Goal: Information Seeking & Learning: Learn about a topic

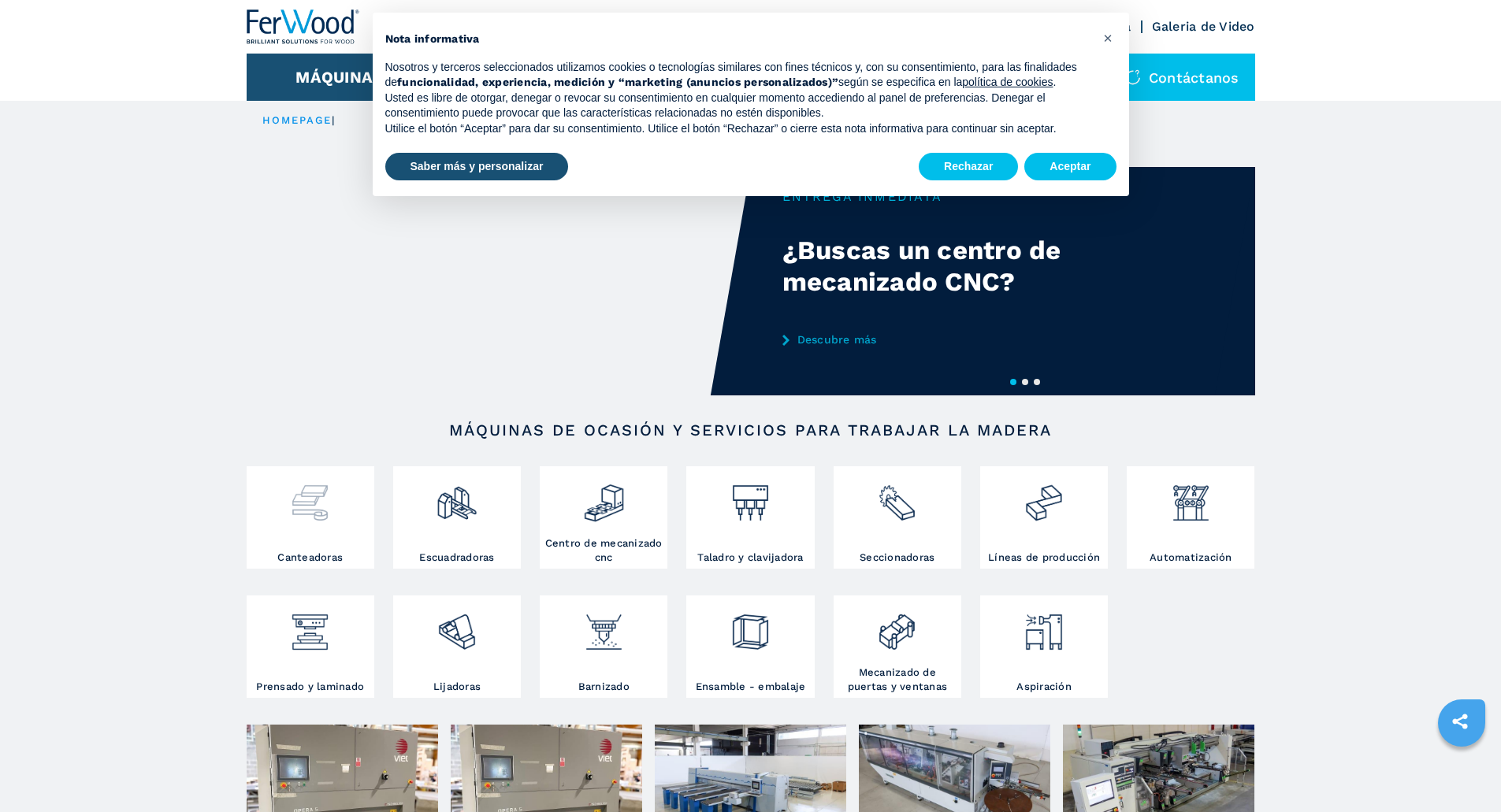
drag, startPoint x: 0, startPoint y: 0, endPoint x: 311, endPoint y: 527, distance: 611.9
click at [311, 527] on div at bounding box center [310, 510] width 120 height 80
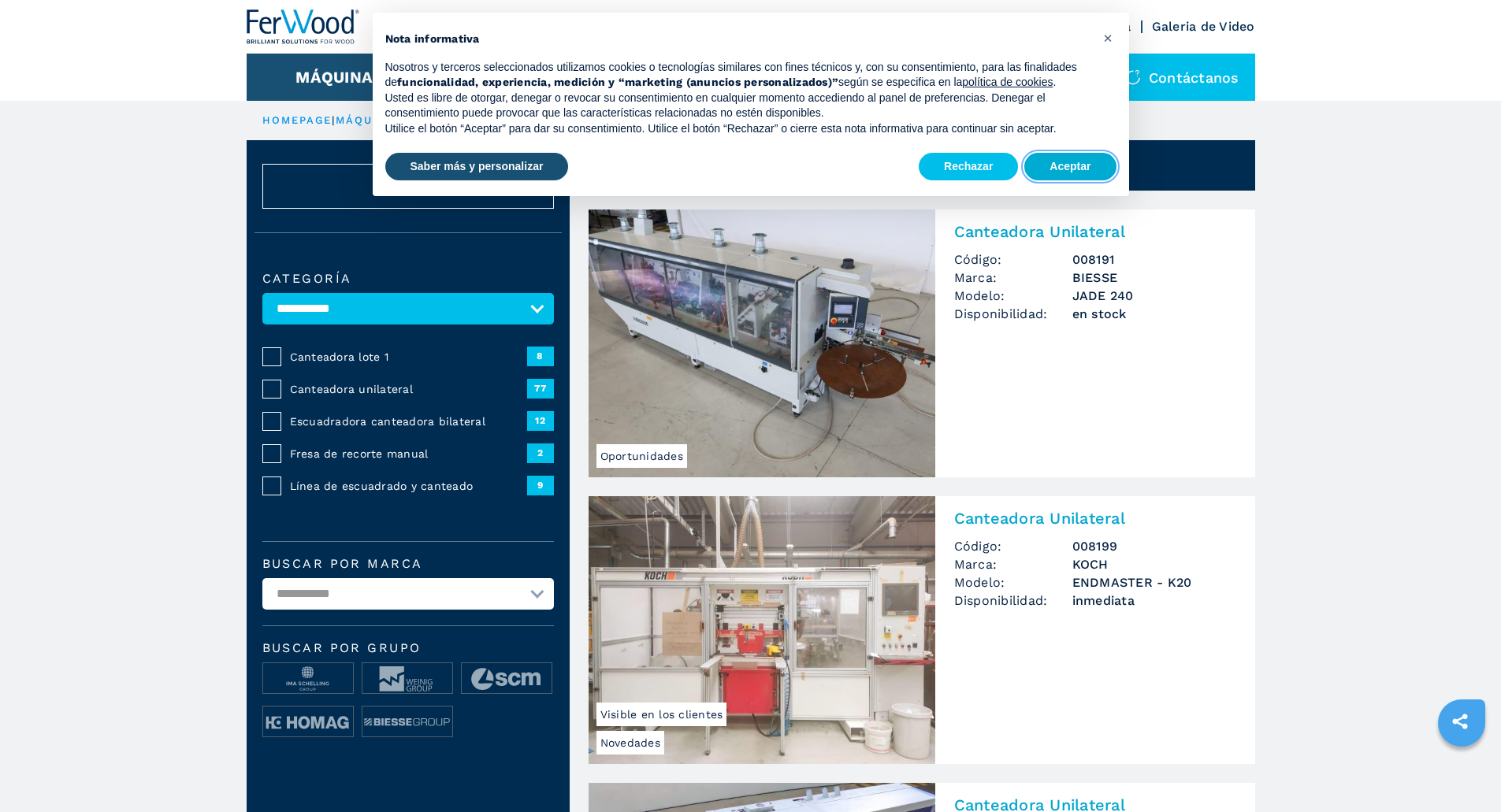
click at [1086, 170] on button "Aceptar" at bounding box center [1070, 166] width 91 height 28
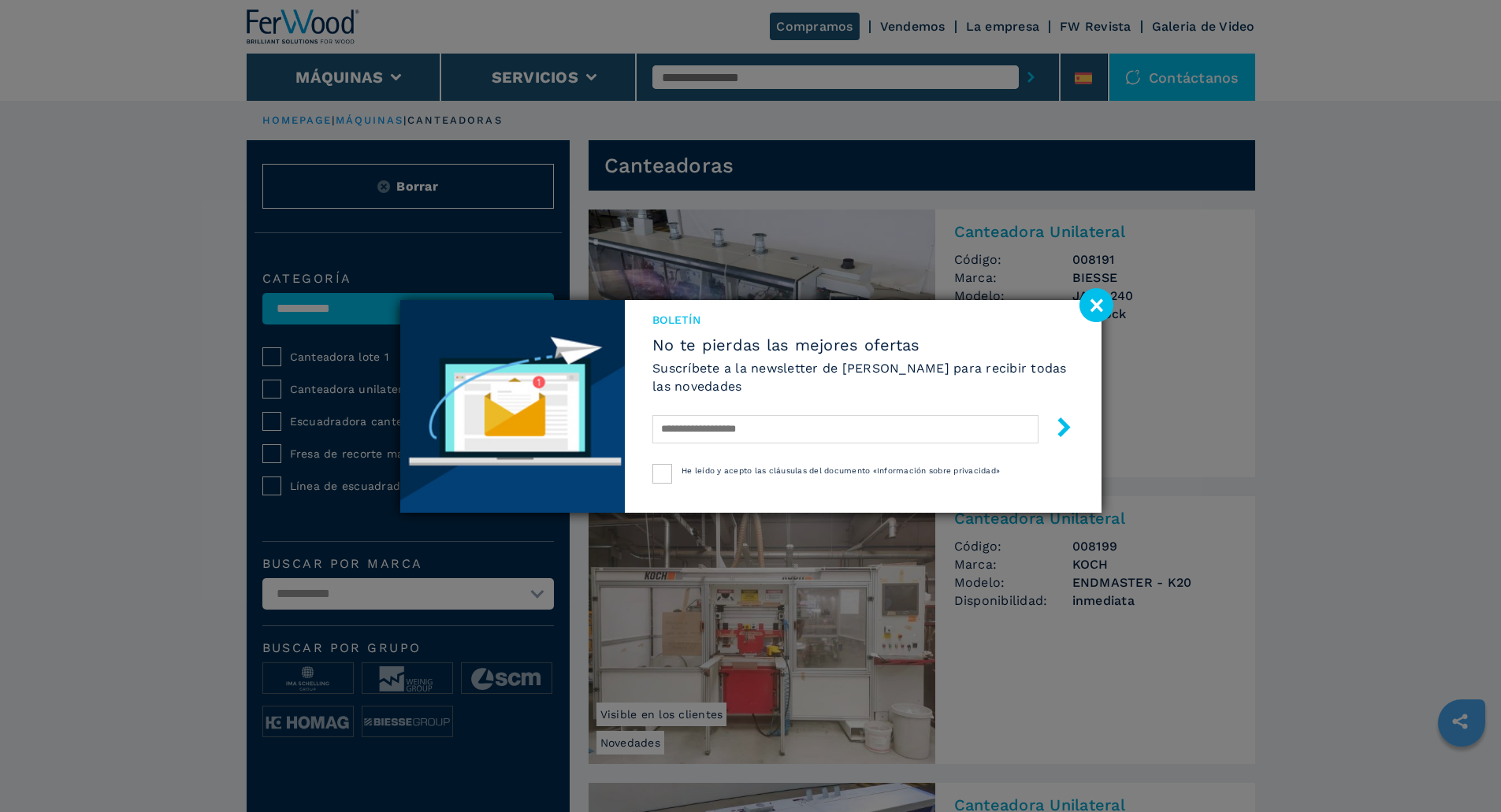
click at [1105, 309] on image at bounding box center [1097, 306] width 34 height 34
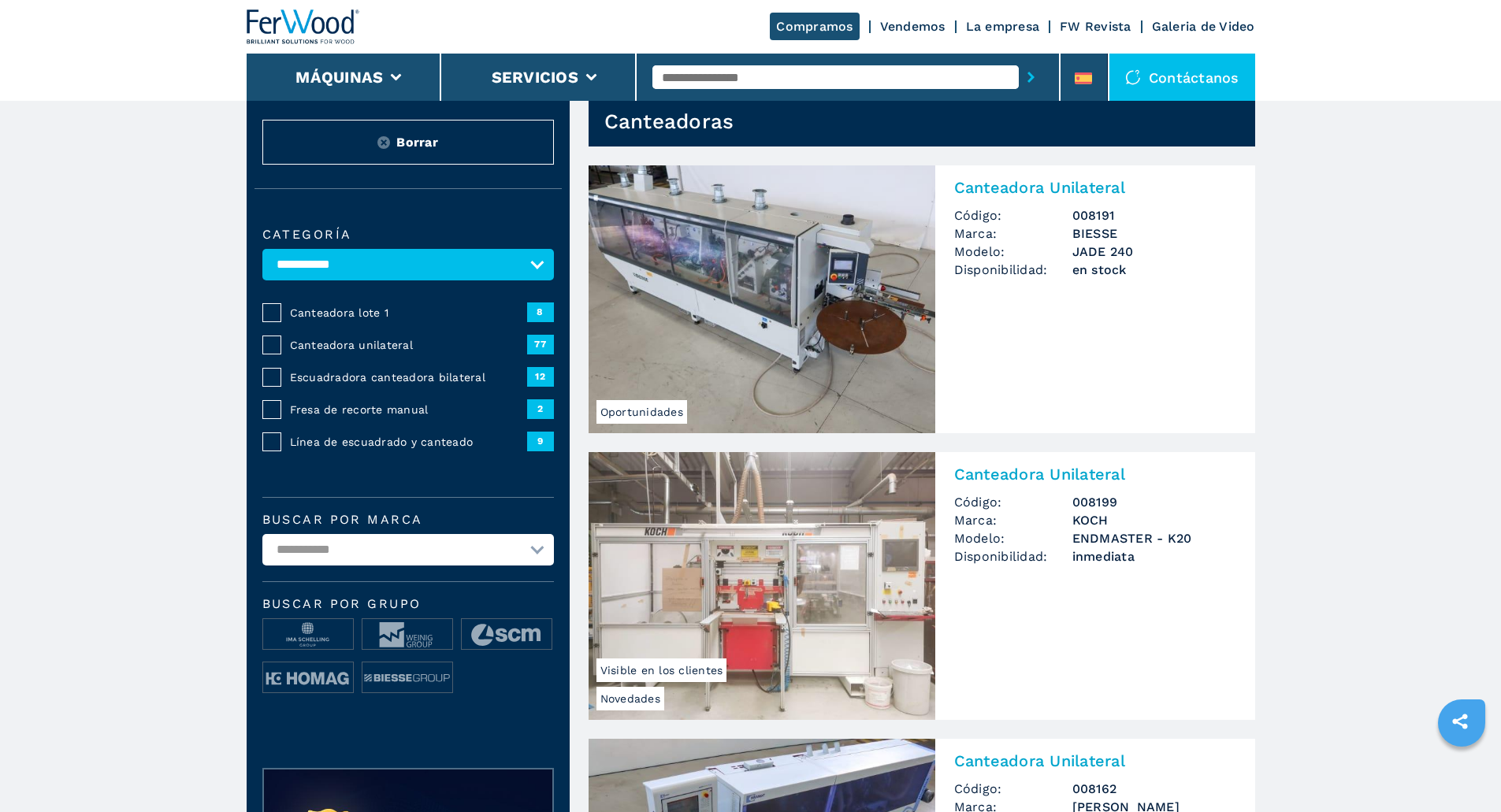
scroll to position [78, 0]
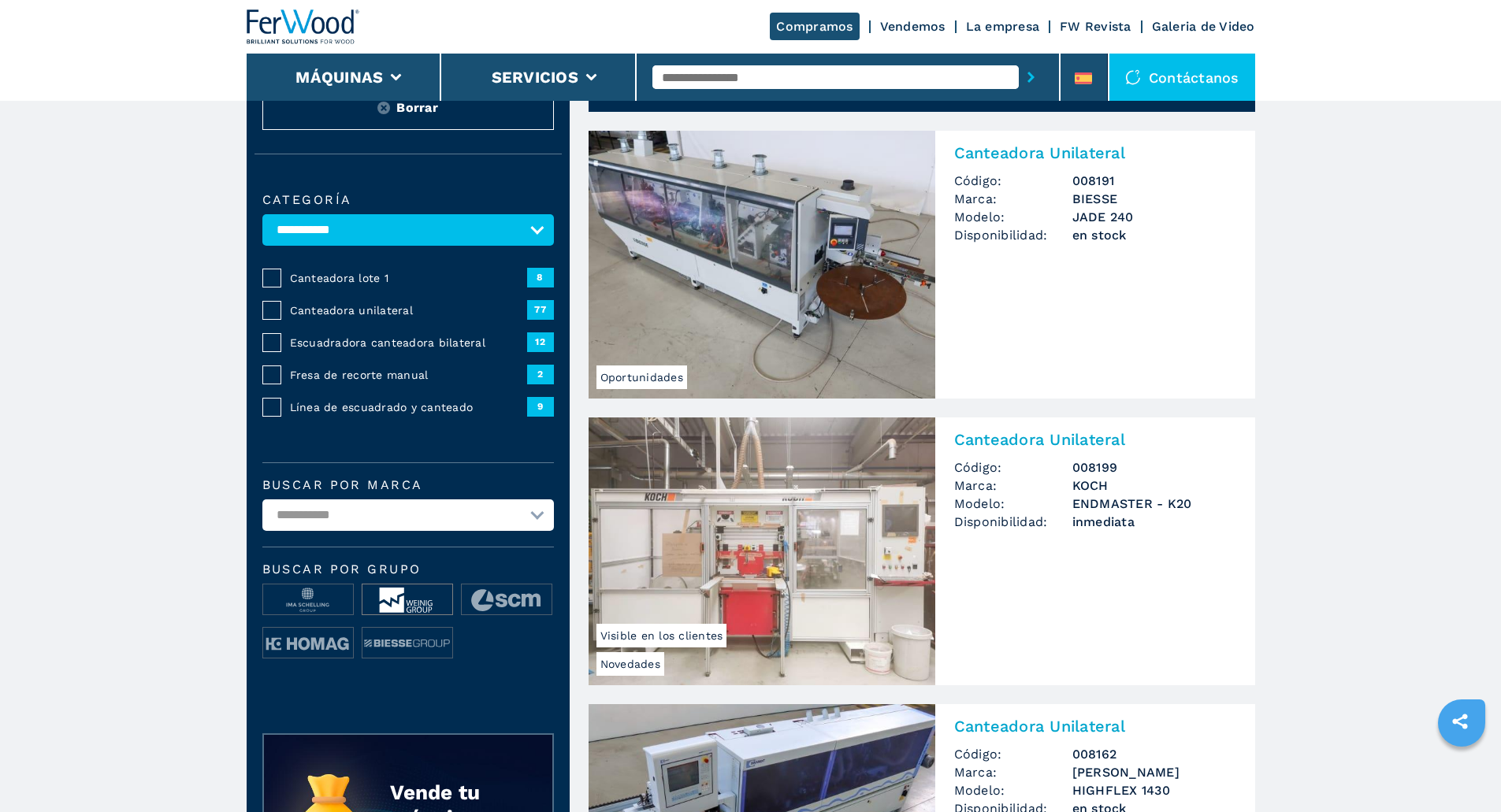
click at [389, 616] on img at bounding box center [408, 600] width 90 height 32
click at [523, 522] on select "**********" at bounding box center [408, 515] width 292 height 32
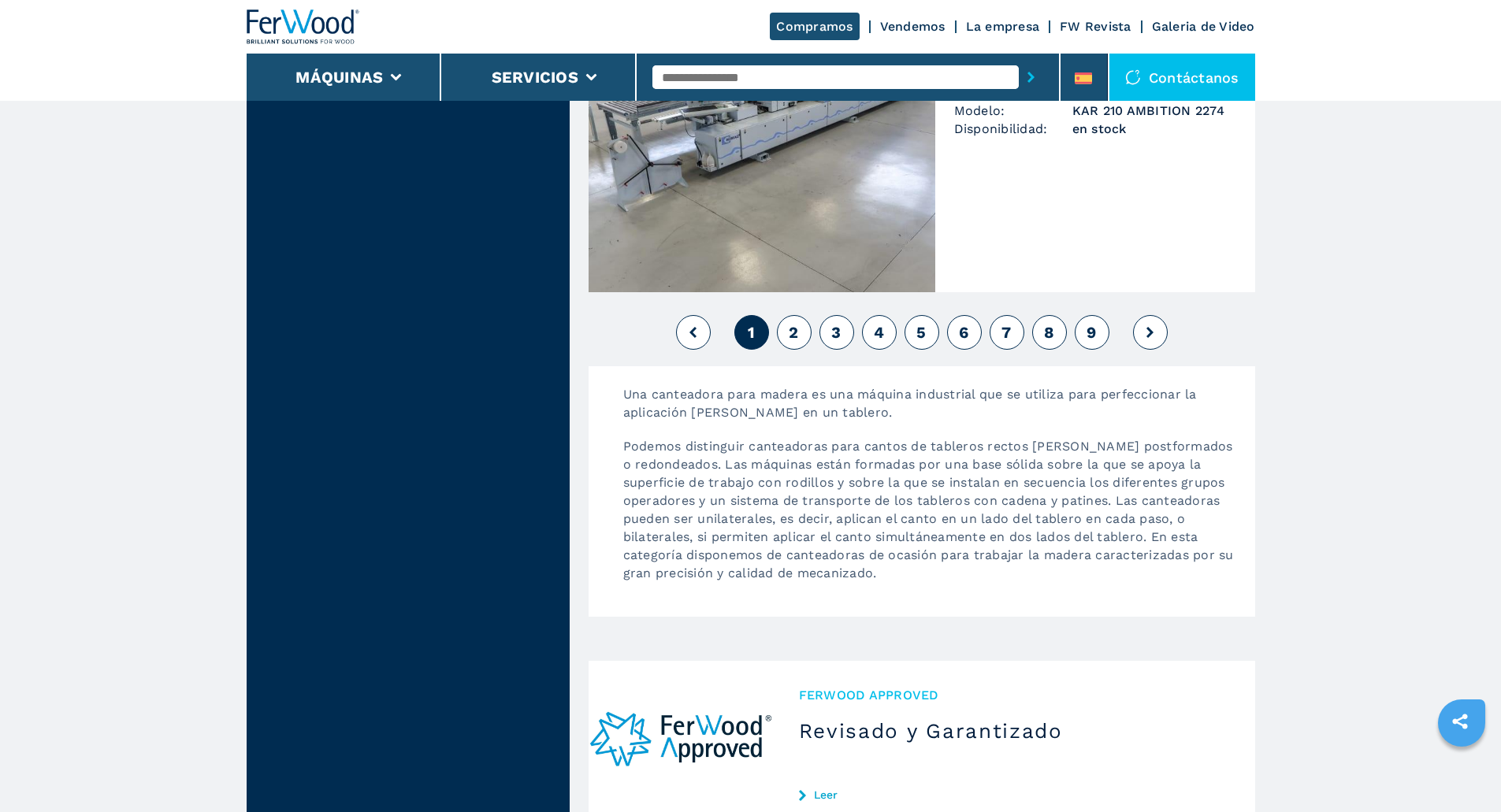
scroll to position [3623, 0]
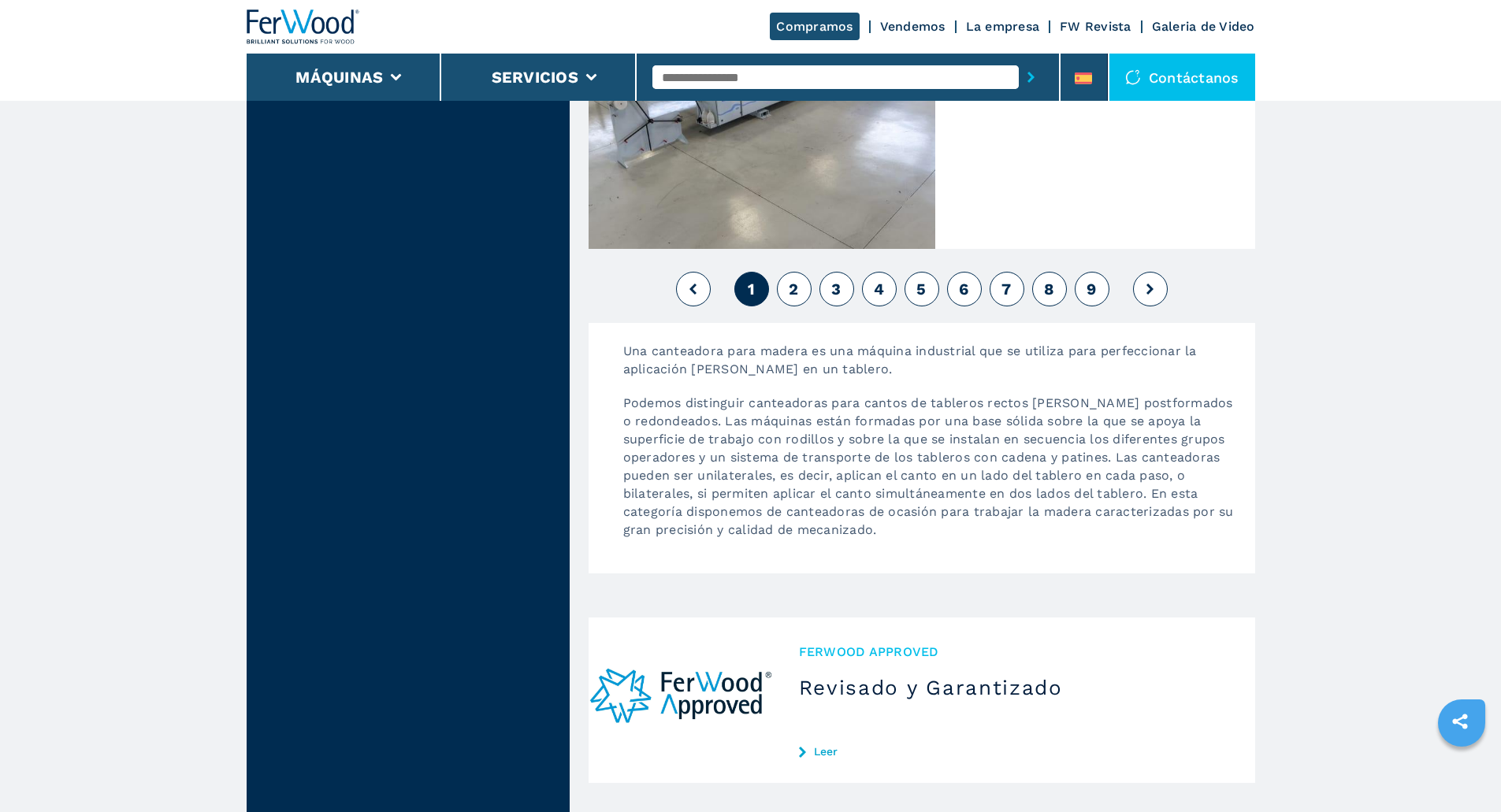
click at [798, 297] on span "2" at bounding box center [793, 289] width 9 height 19
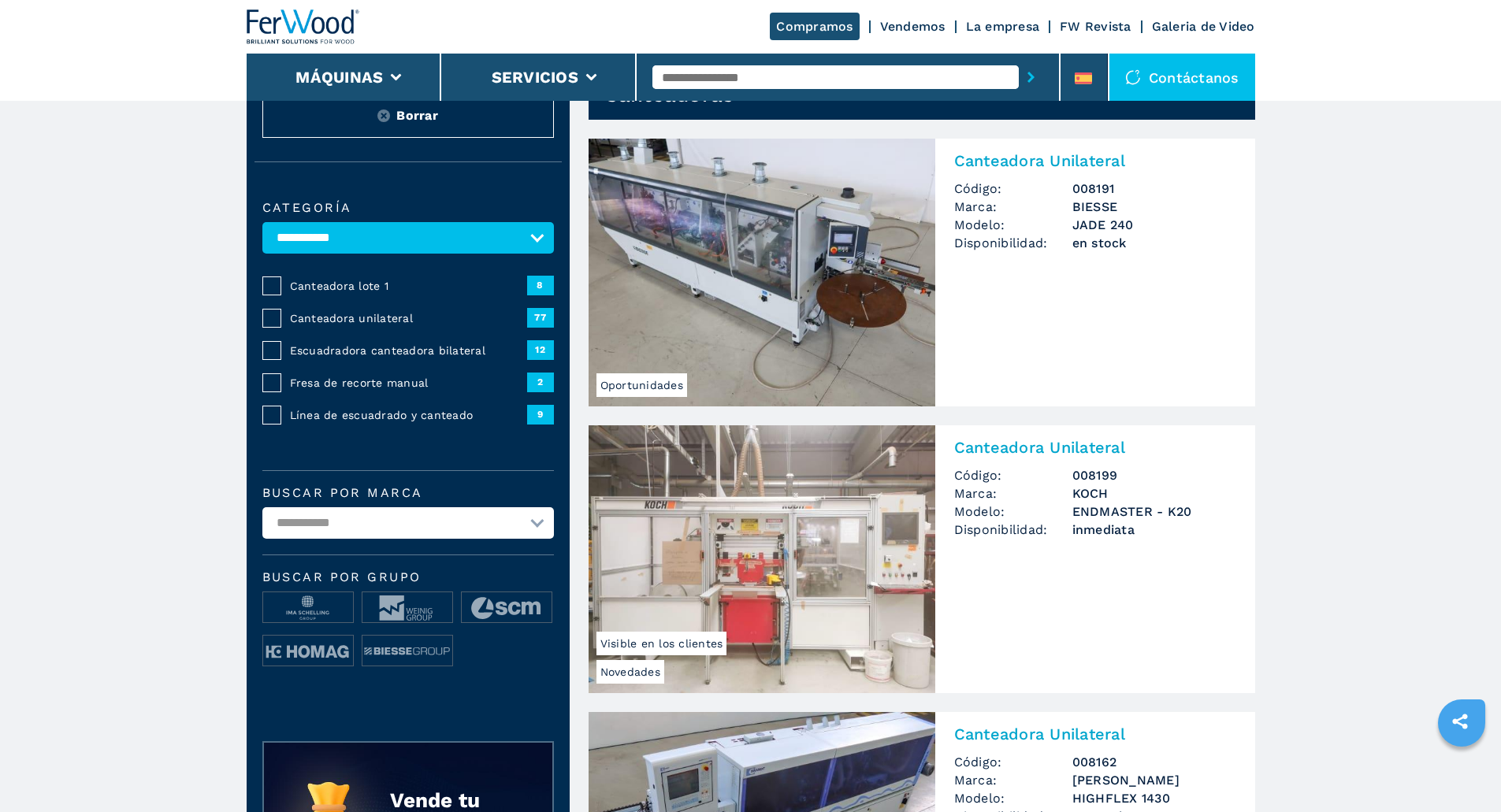
scroll to position [0, 0]
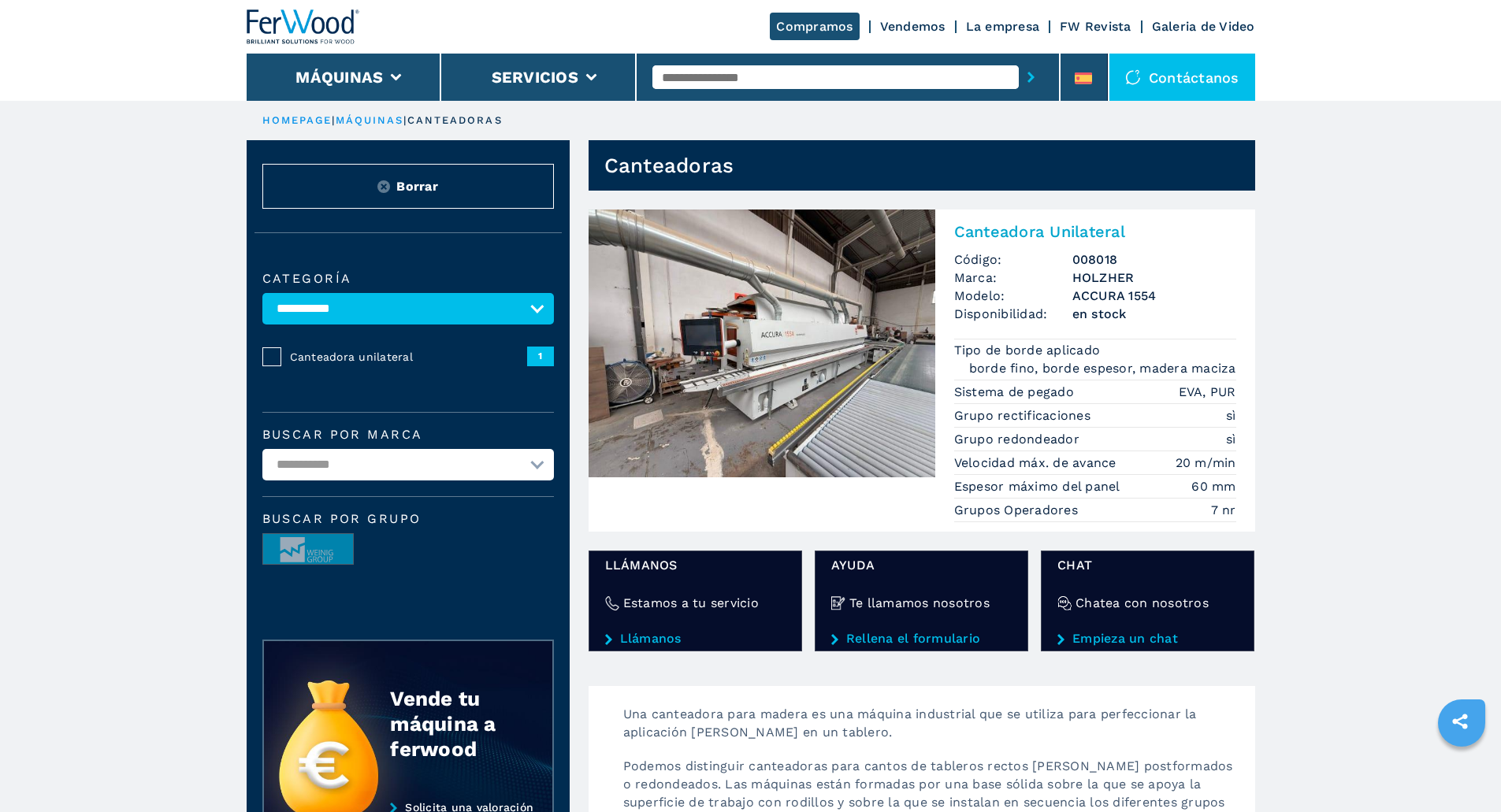
drag, startPoint x: 478, startPoint y: 484, endPoint x: 534, endPoint y: 482, distance: 56.0
click at [478, 481] on select "**********" at bounding box center [408, 465] width 292 height 32
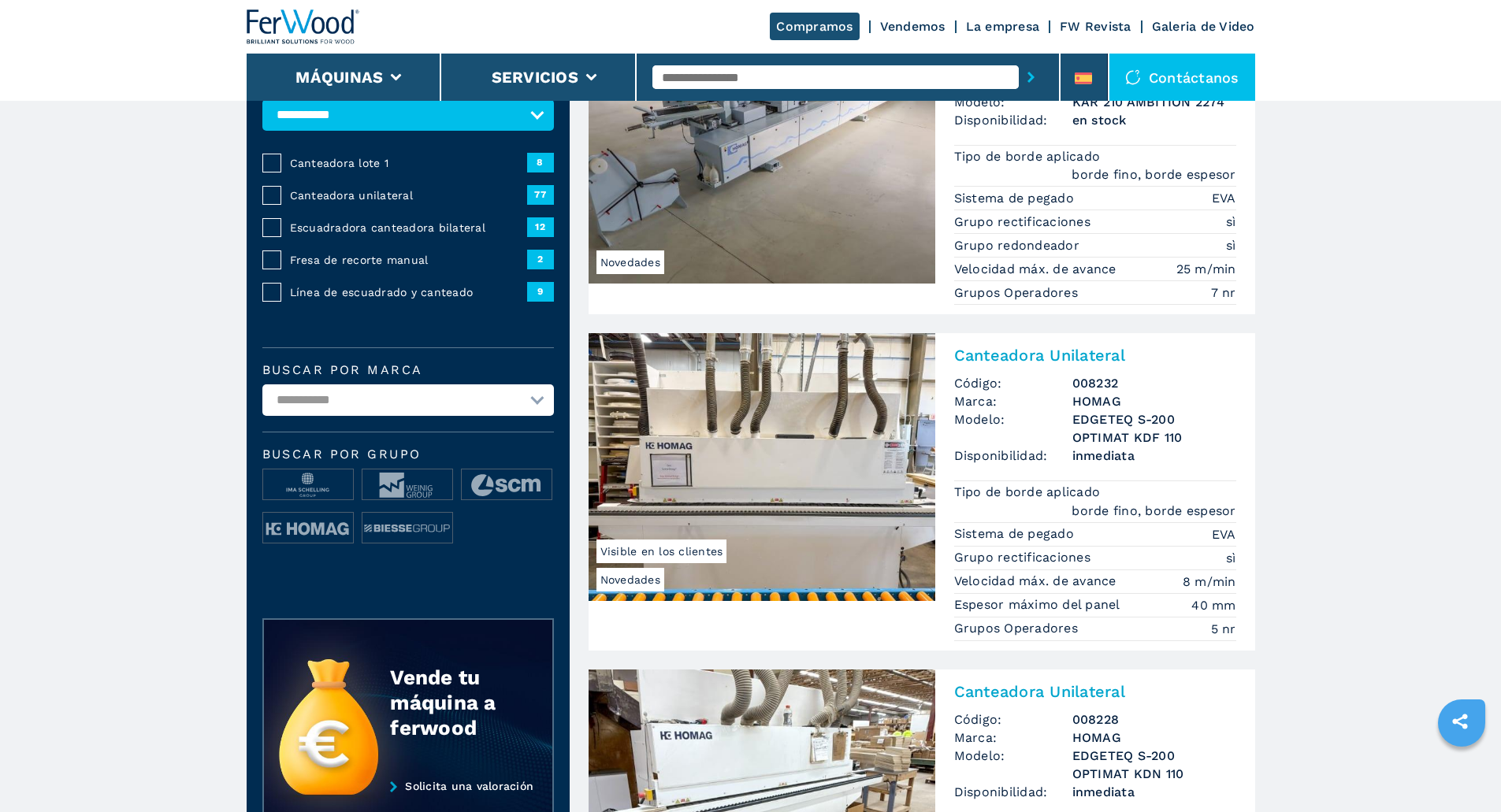
scroll to position [158, 0]
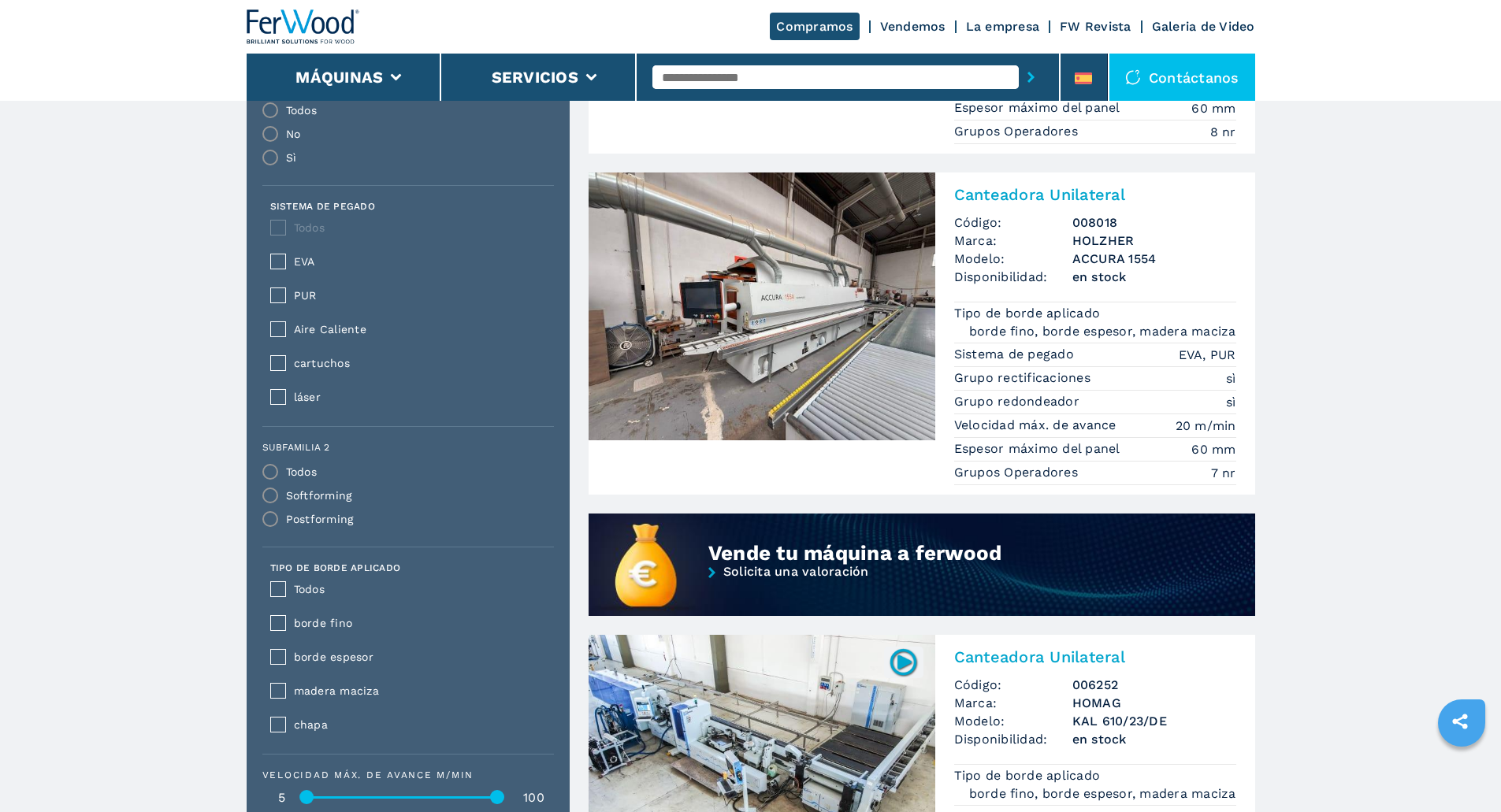
scroll to position [1024, 0]
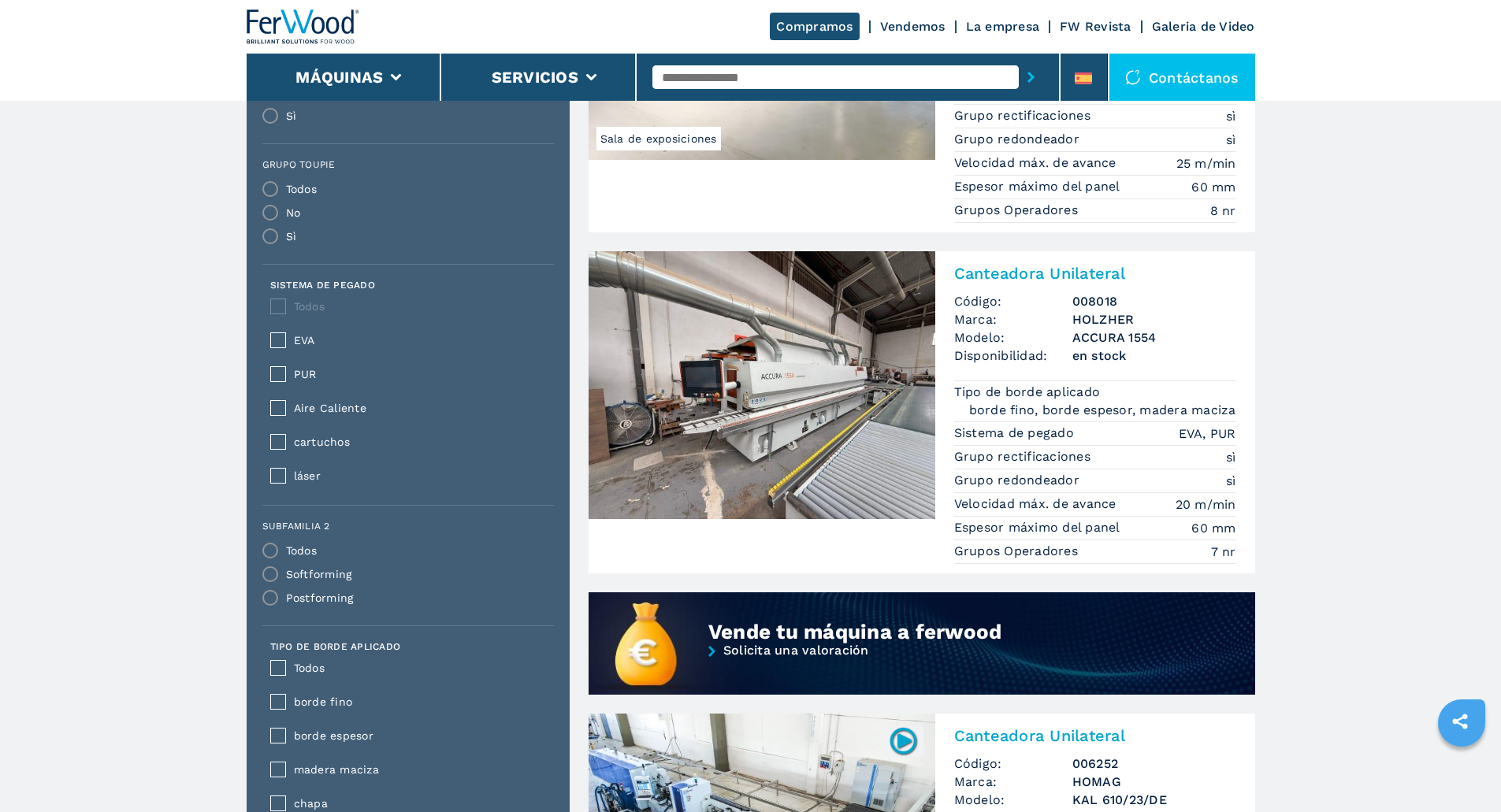
click at [866, 393] on img at bounding box center [762, 385] width 347 height 268
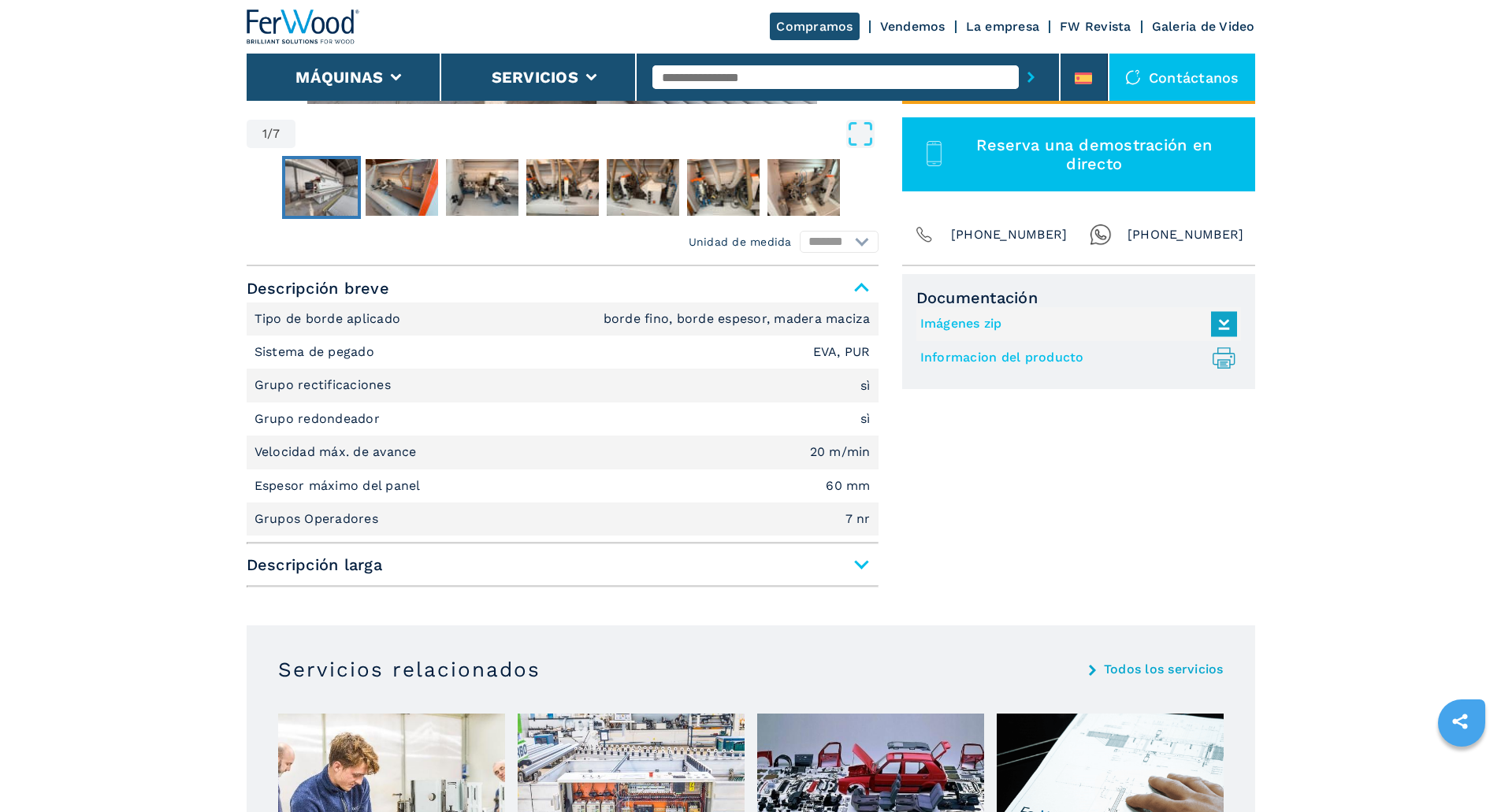
scroll to position [551, 0]
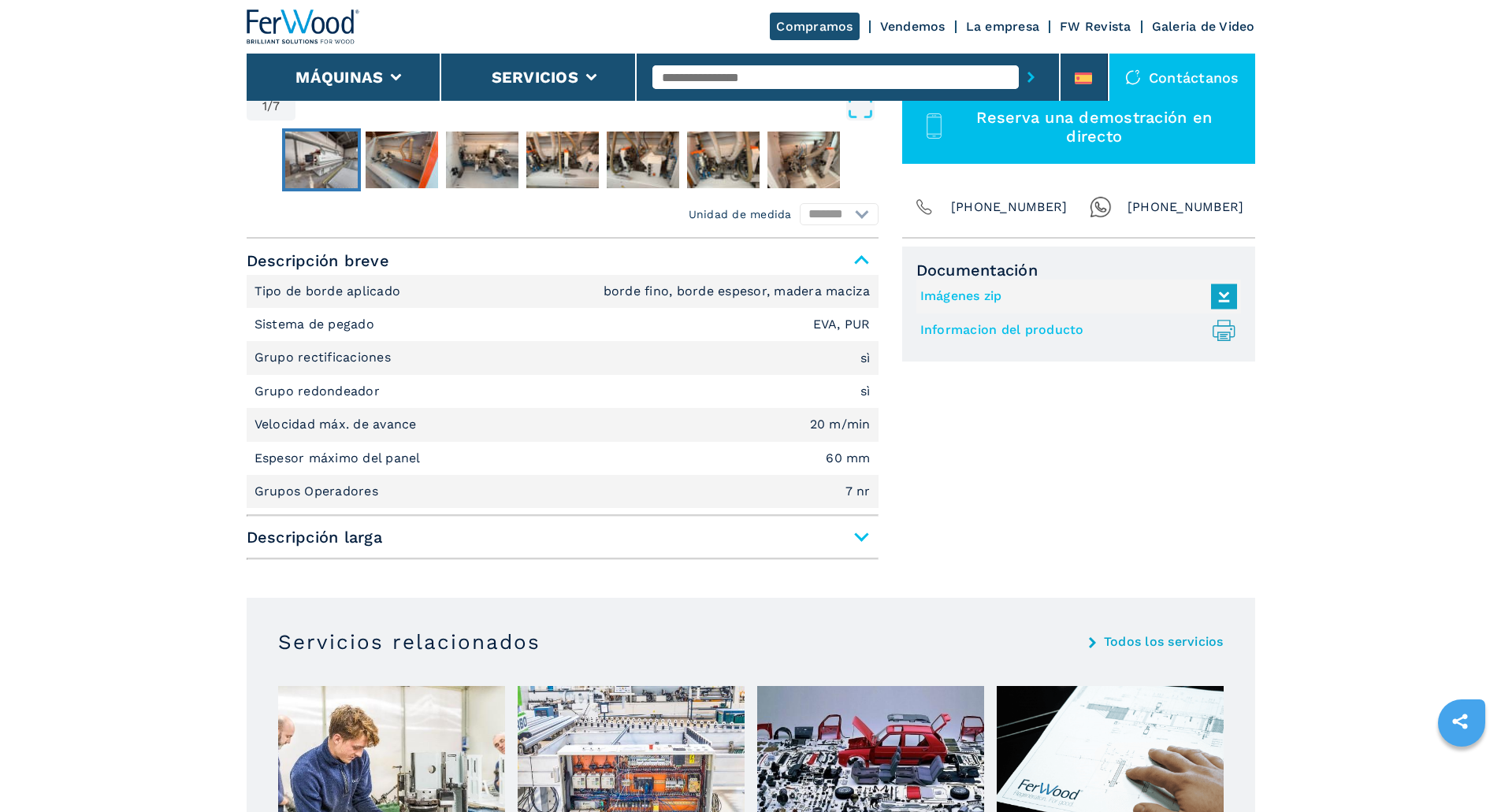
click at [699, 537] on span "Descripción larga" at bounding box center [562, 537] width 632 height 28
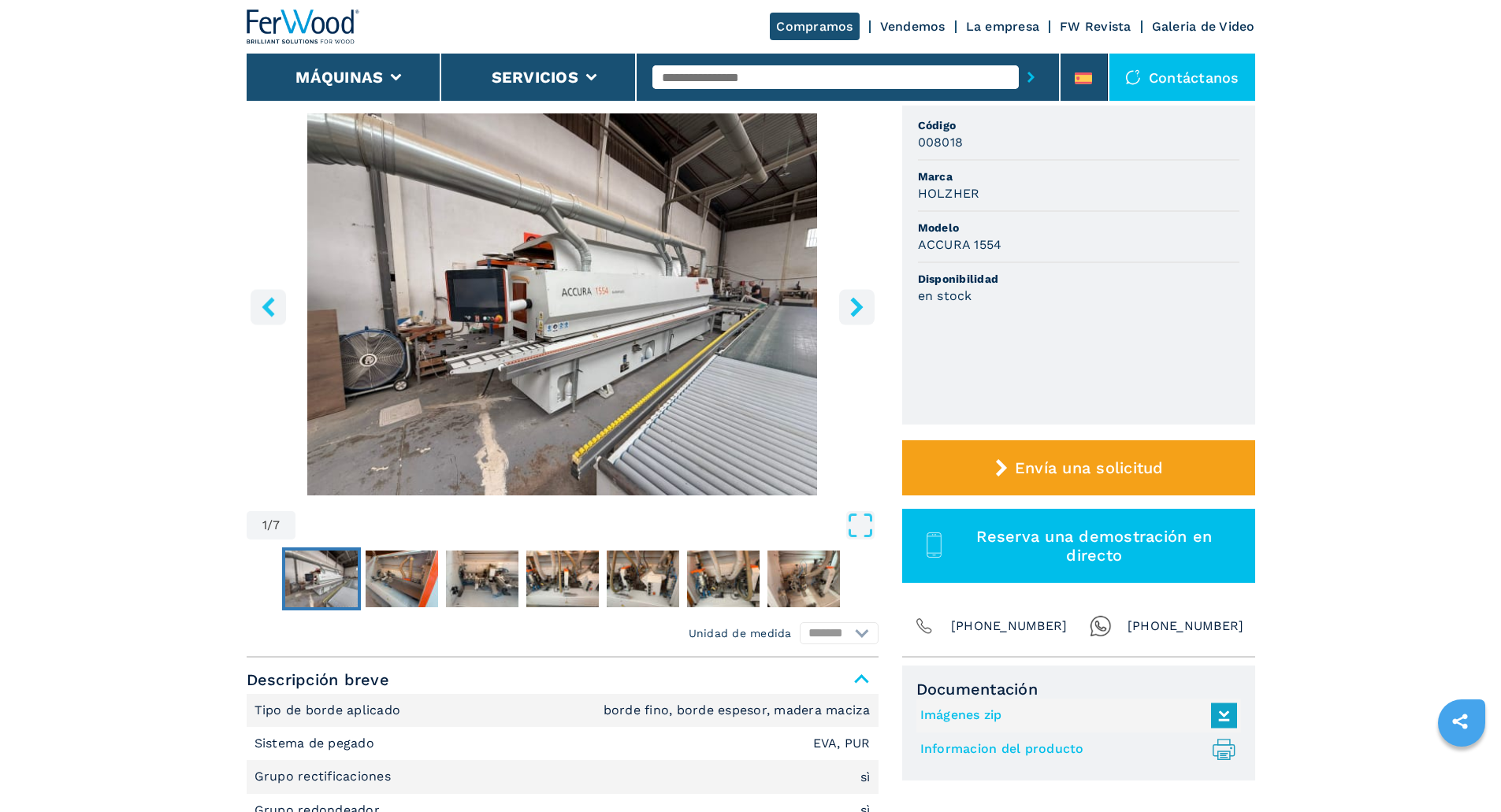
scroll to position [0, 0]
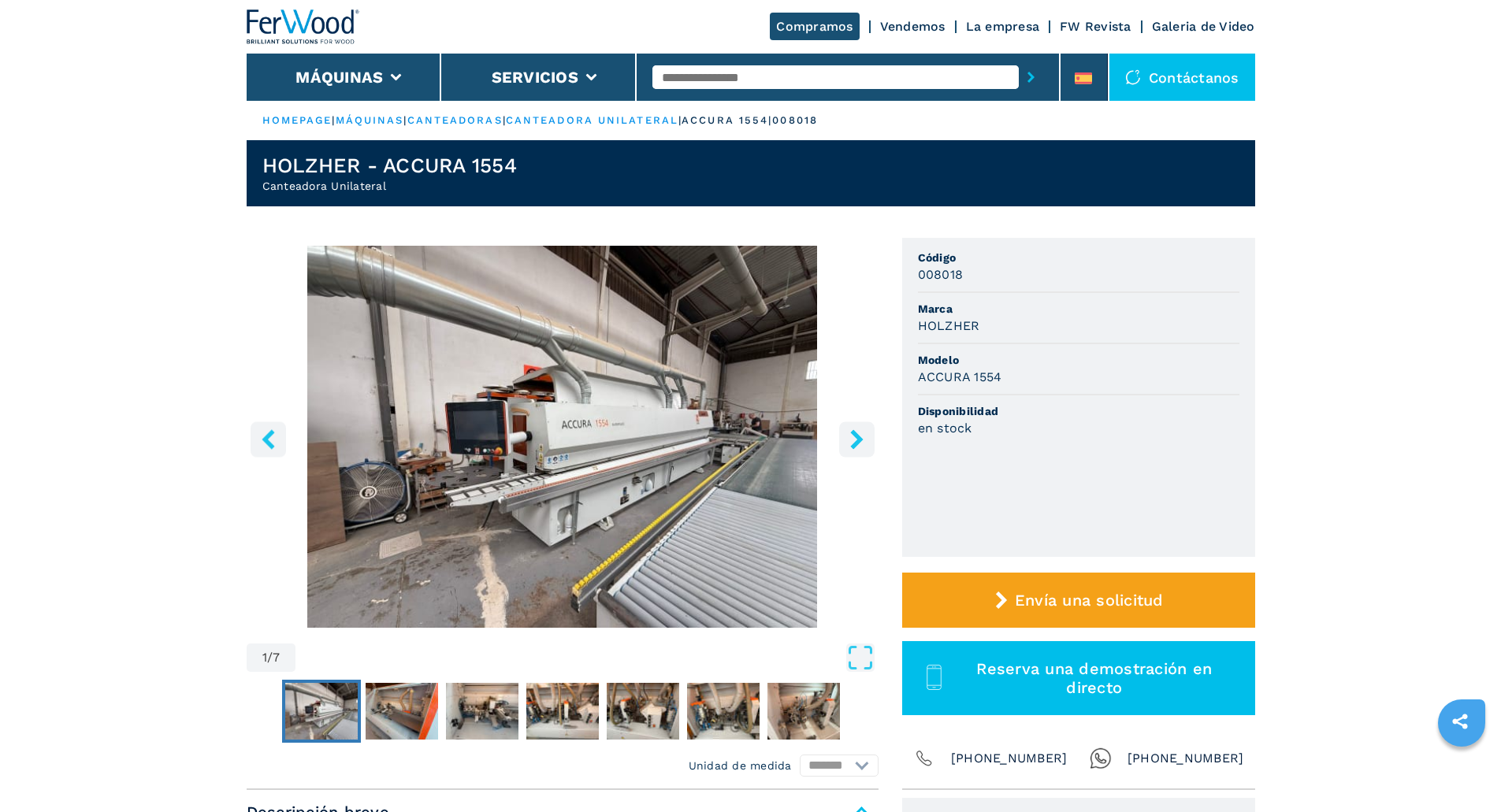
click at [854, 448] on icon "right-button" at bounding box center [857, 439] width 13 height 20
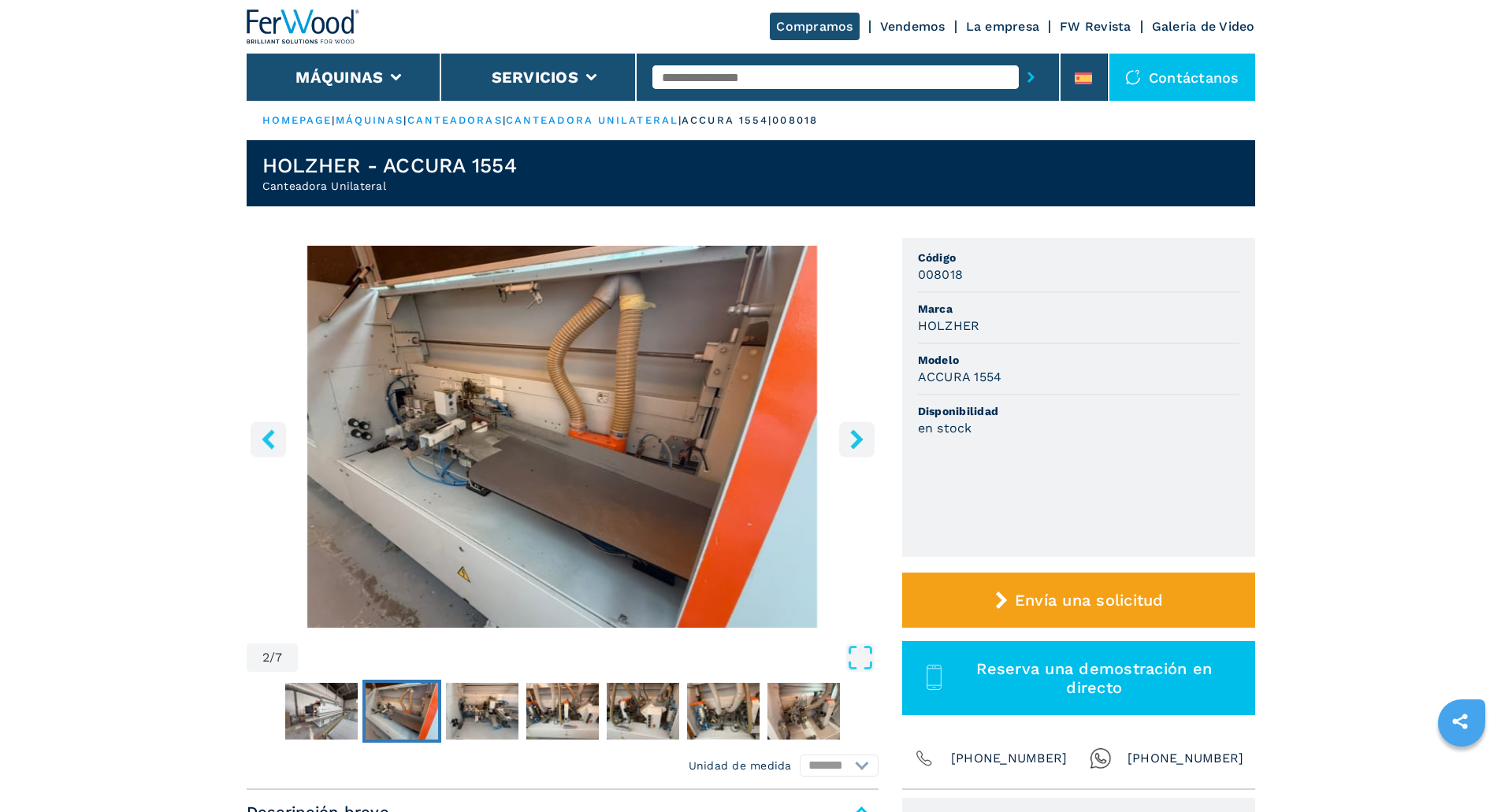
click at [857, 443] on icon "right-button" at bounding box center [857, 439] width 13 height 20
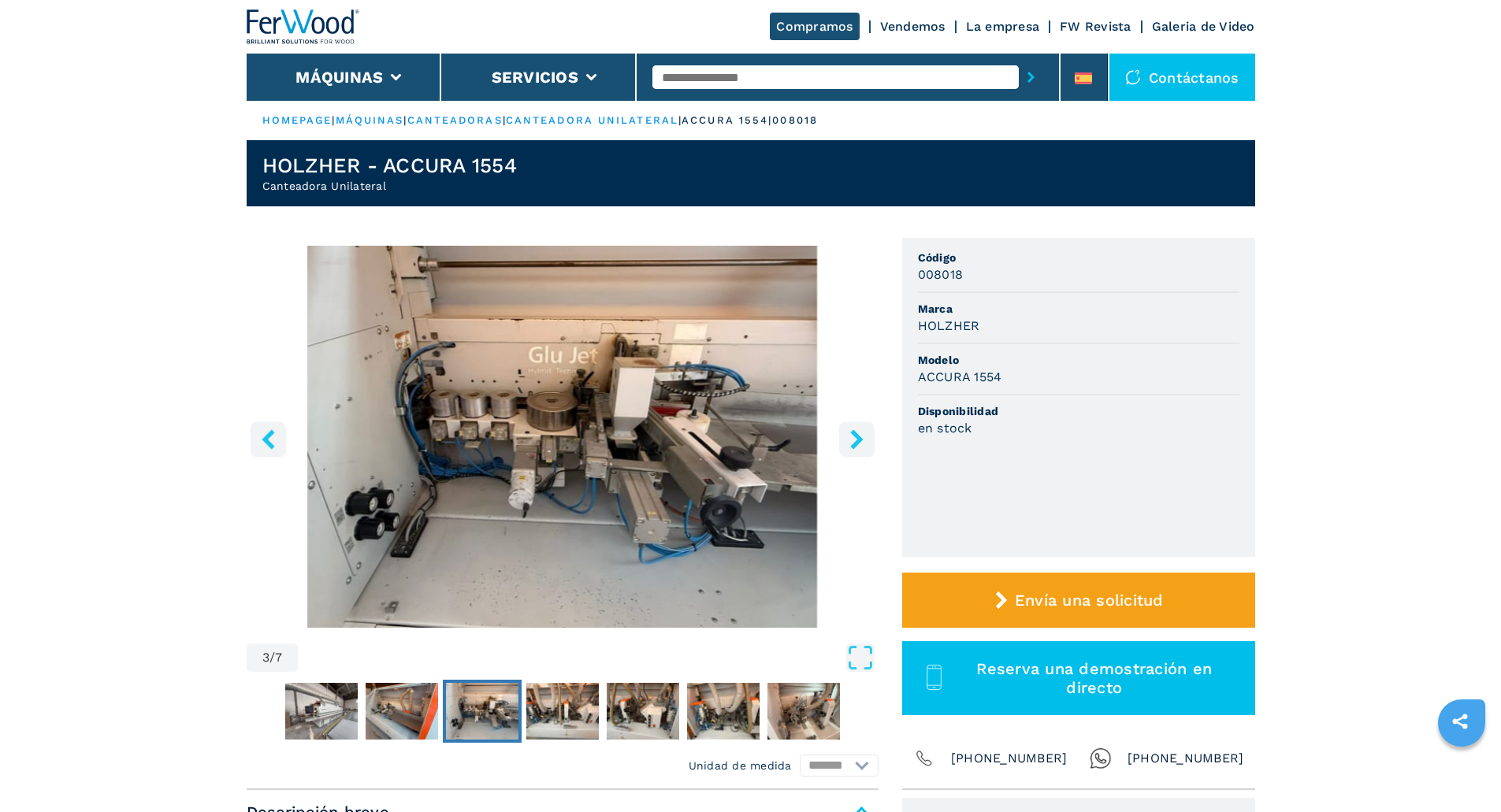
click at [857, 443] on icon "right-button" at bounding box center [857, 439] width 13 height 20
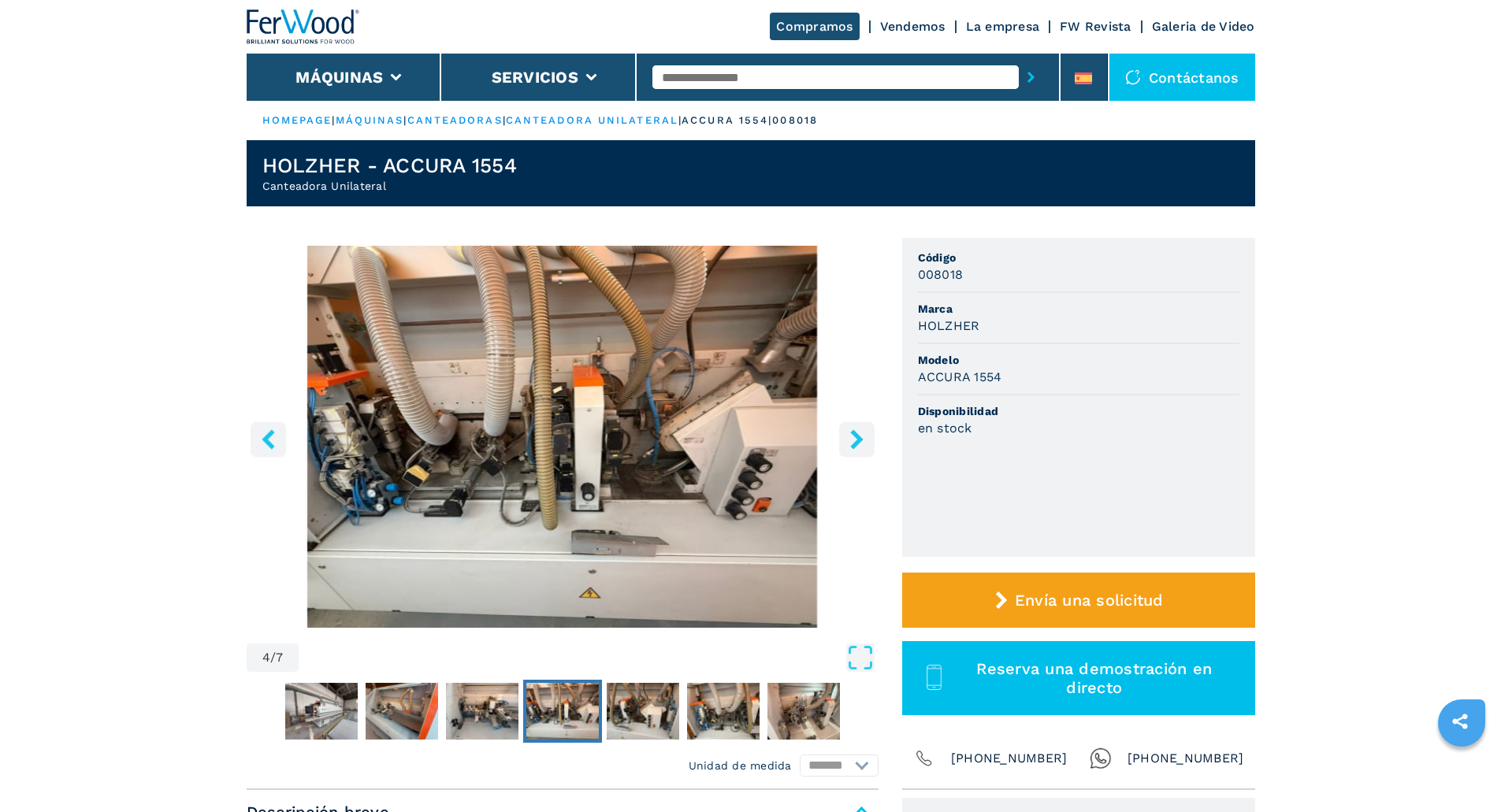
click at [857, 443] on icon "right-button" at bounding box center [857, 439] width 13 height 20
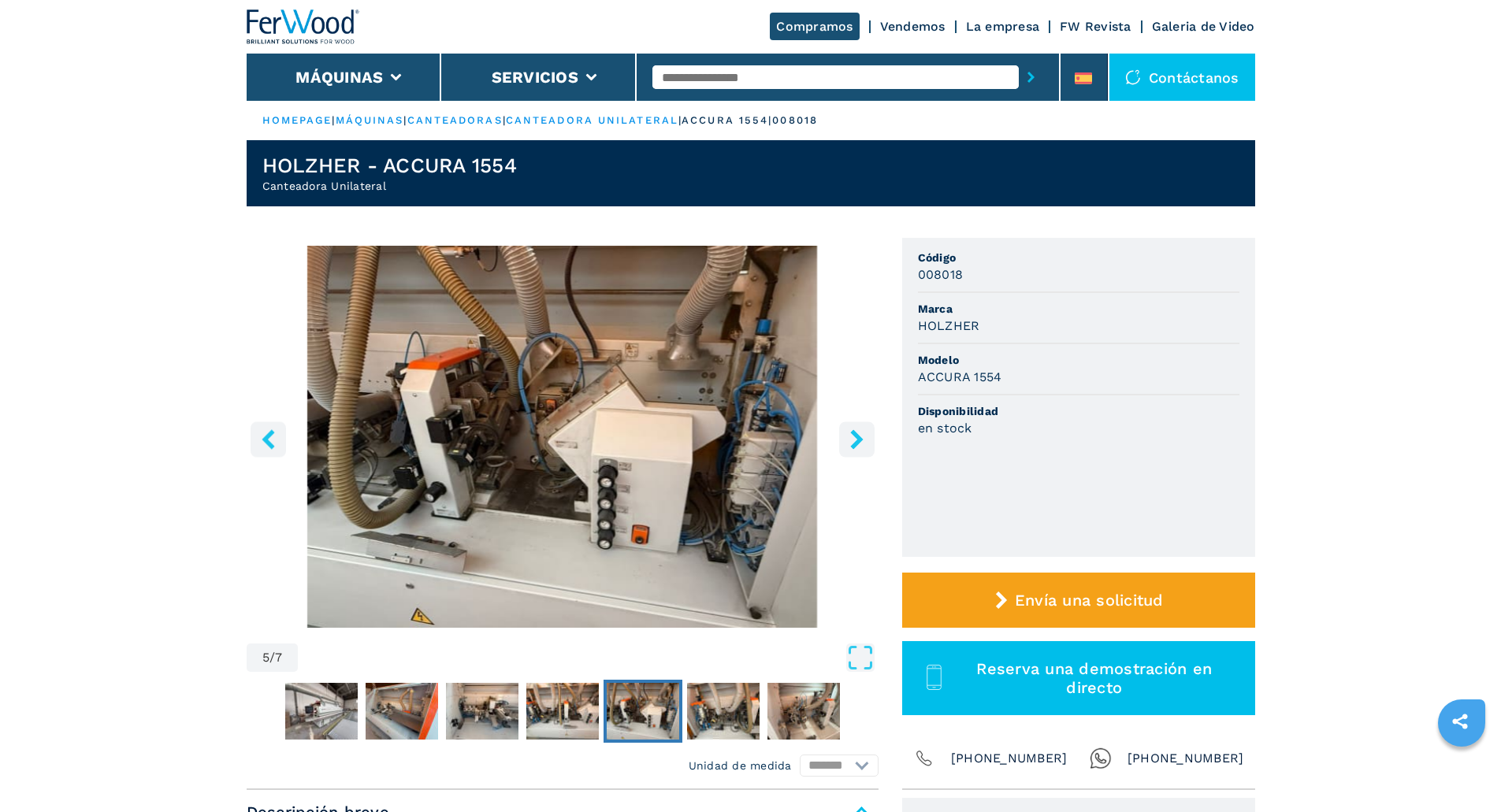
click at [857, 443] on icon "right-button" at bounding box center [857, 439] width 13 height 20
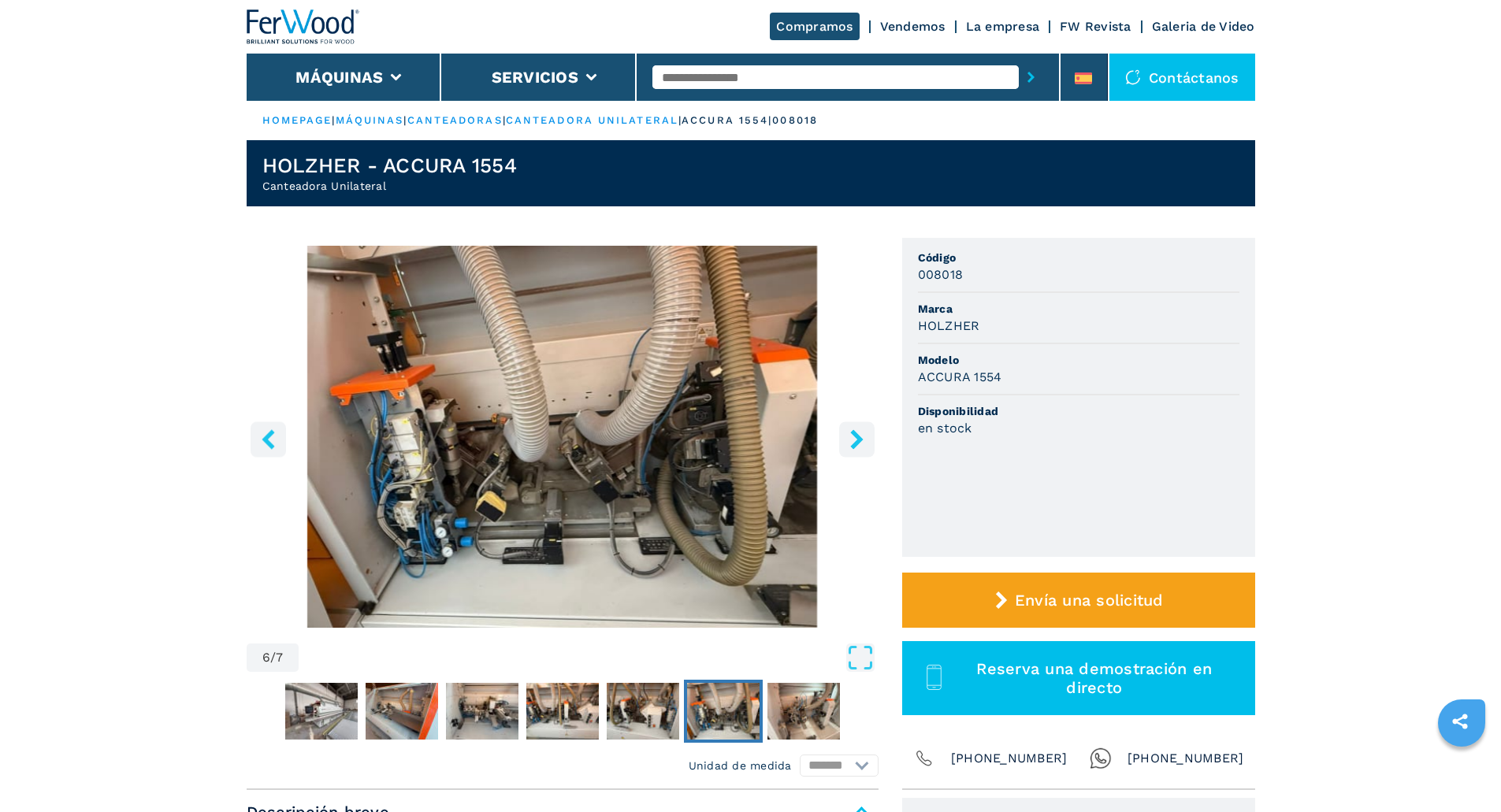
click at [857, 443] on icon "right-button" at bounding box center [857, 439] width 13 height 20
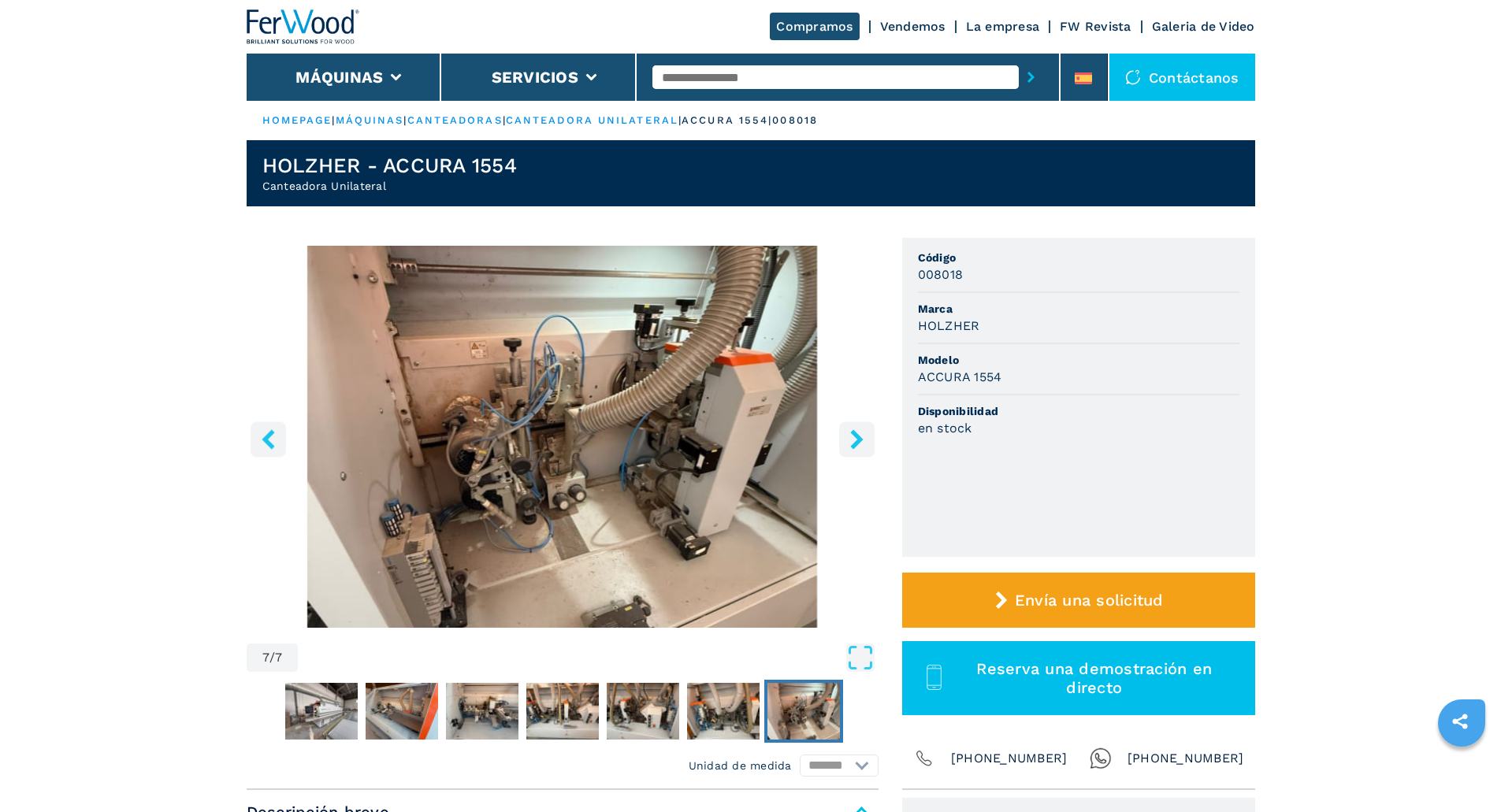
click at [857, 443] on icon "right-button" at bounding box center [857, 439] width 13 height 20
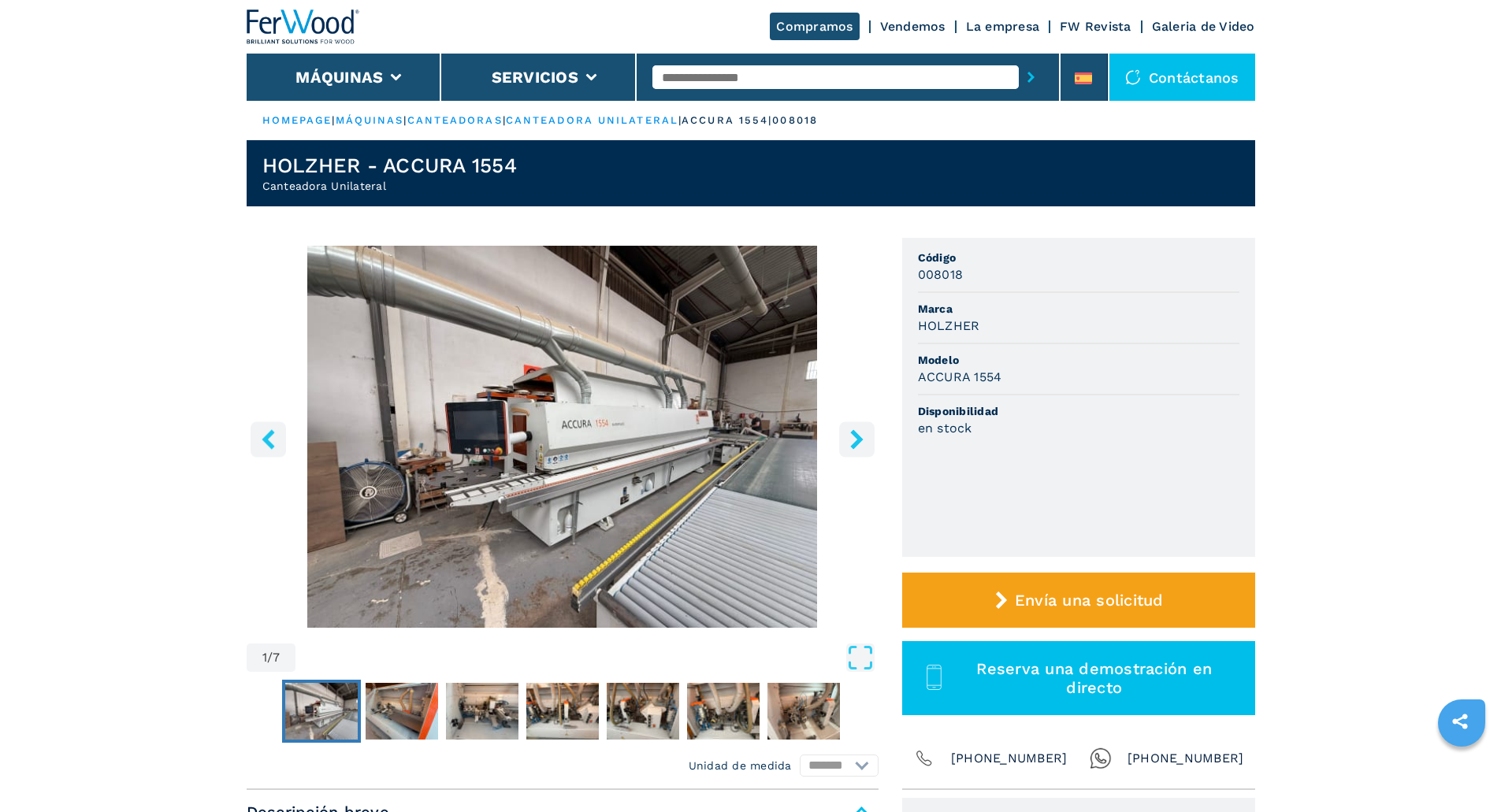
click at [857, 443] on icon "right-button" at bounding box center [857, 439] width 13 height 20
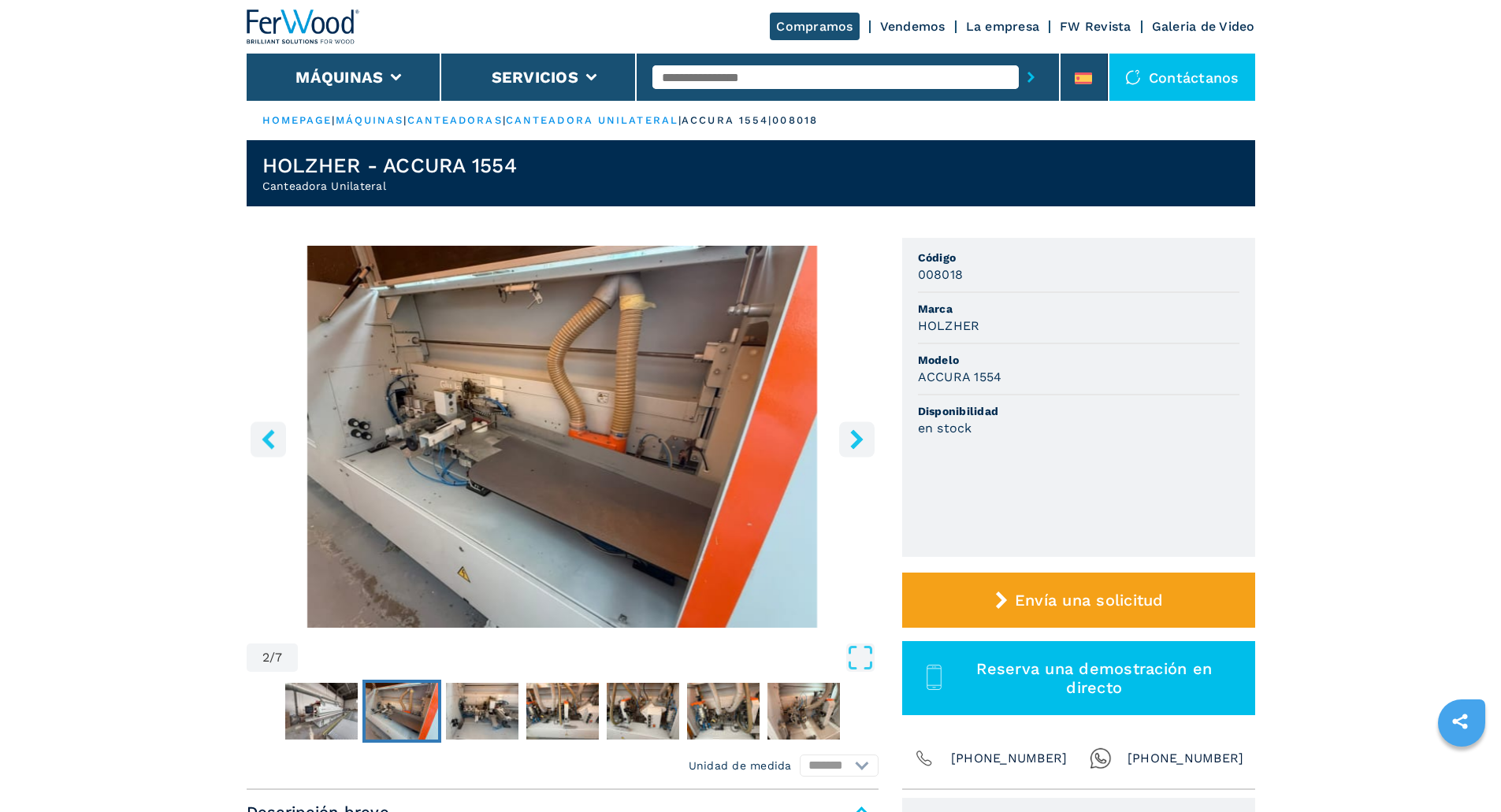
click at [273, 431] on icon "left-button" at bounding box center [268, 439] width 20 height 20
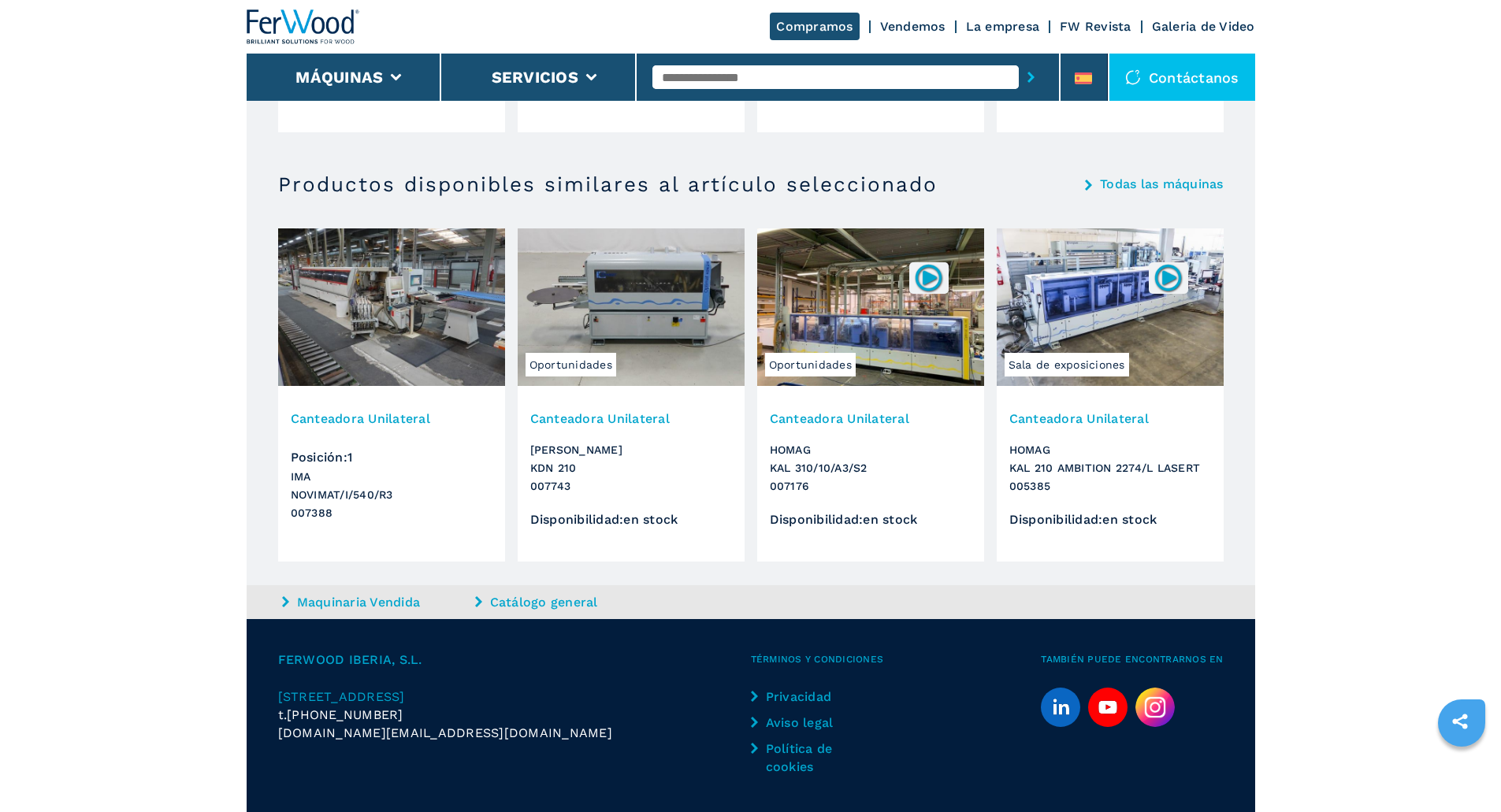
scroll to position [2994, 0]
